Goal: Find specific page/section: Find specific page/section

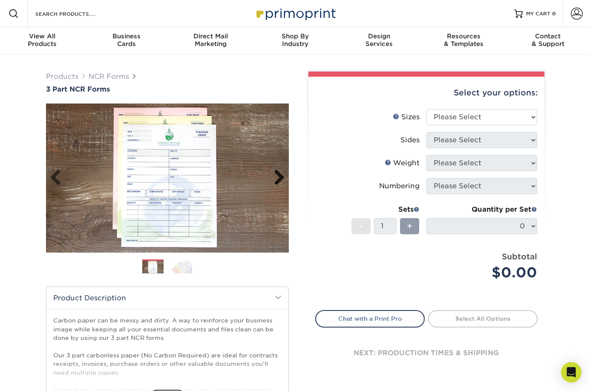
click at [278, 177] on link "Next" at bounding box center [276, 178] width 17 height 17
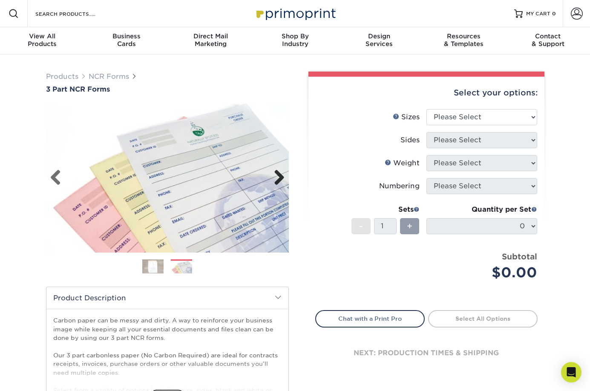
click at [277, 177] on link "Next" at bounding box center [276, 178] width 17 height 17
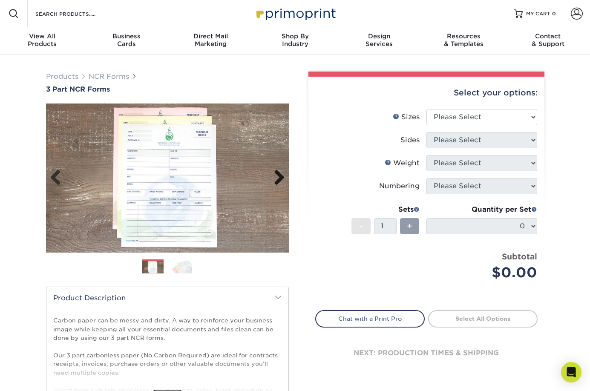
click at [277, 177] on link "Next" at bounding box center [276, 178] width 17 height 17
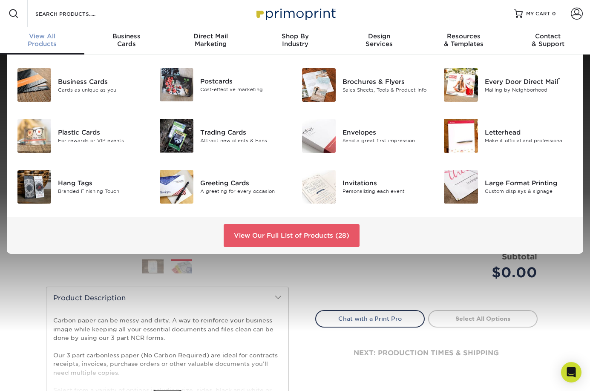
click at [46, 41] on div "View All Products" at bounding box center [42, 39] width 84 height 15
click at [274, 239] on link "View Our Full List of Products (28)" at bounding box center [292, 235] width 136 height 23
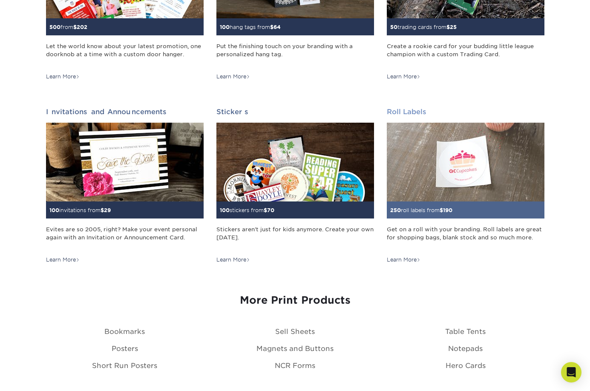
scroll to position [852, 0]
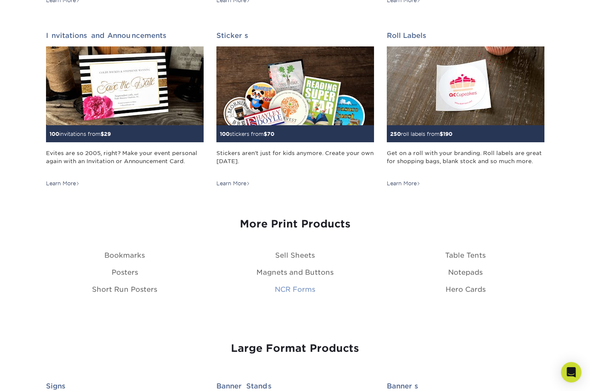
click at [284, 286] on link "NCR Forms" at bounding box center [295, 290] width 40 height 8
